Goal: Task Accomplishment & Management: Use online tool/utility

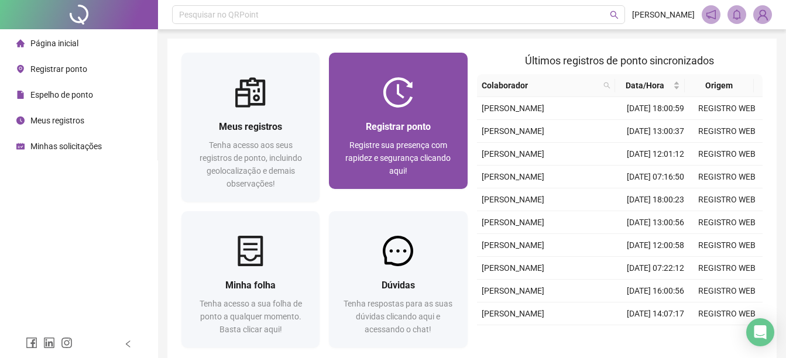
click at [376, 101] on div at bounding box center [398, 92] width 138 height 30
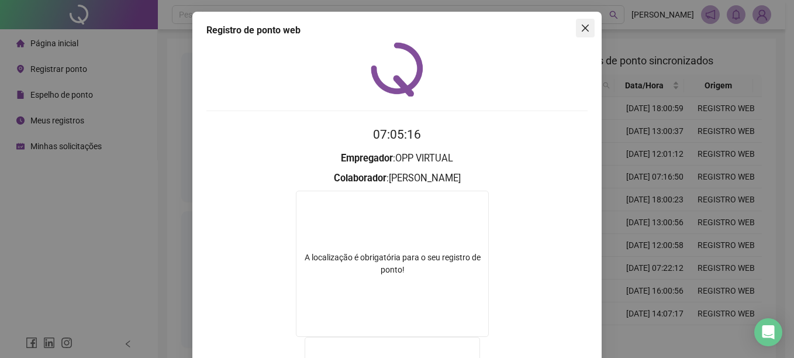
click at [583, 25] on icon "close" at bounding box center [585, 27] width 9 height 9
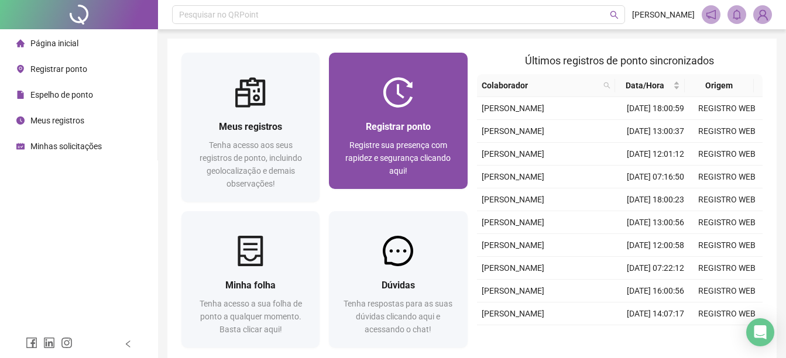
click at [403, 139] on div "Registre sua presença com rapidez e segurança clicando aqui!" at bounding box center [398, 158] width 110 height 39
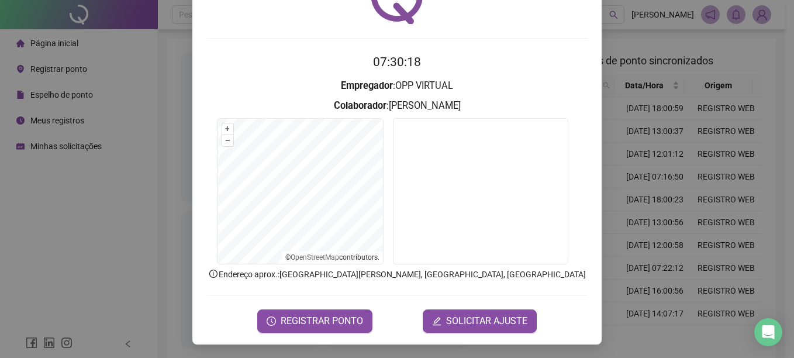
scroll to position [73, 0]
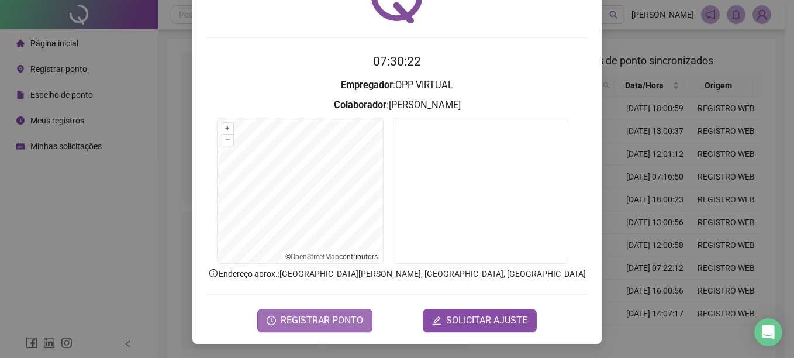
click at [302, 323] on span "REGISTRAR PONTO" at bounding box center [322, 321] width 82 height 14
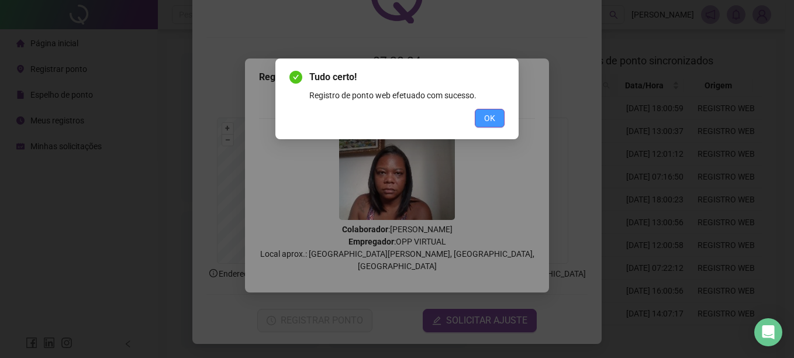
click at [488, 112] on span "OK" at bounding box center [489, 118] width 11 height 13
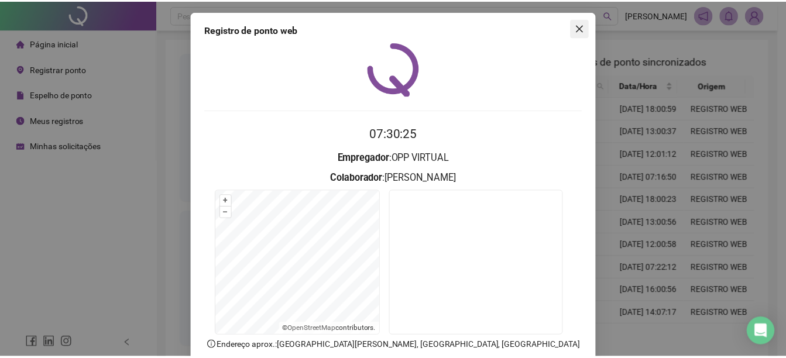
scroll to position [0, 0]
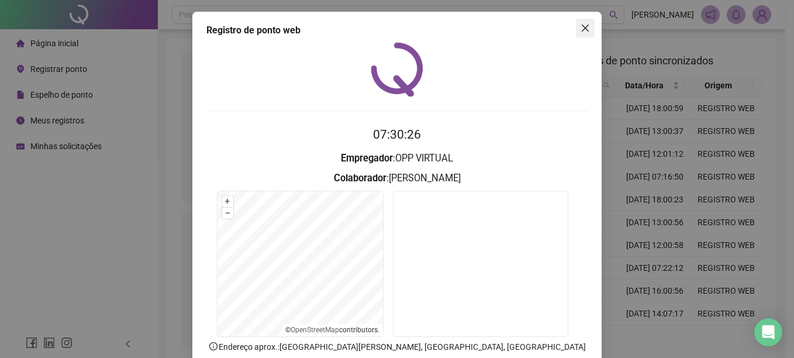
click at [583, 30] on icon "close" at bounding box center [585, 28] width 7 height 7
